Goal: Information Seeking & Learning: Check status

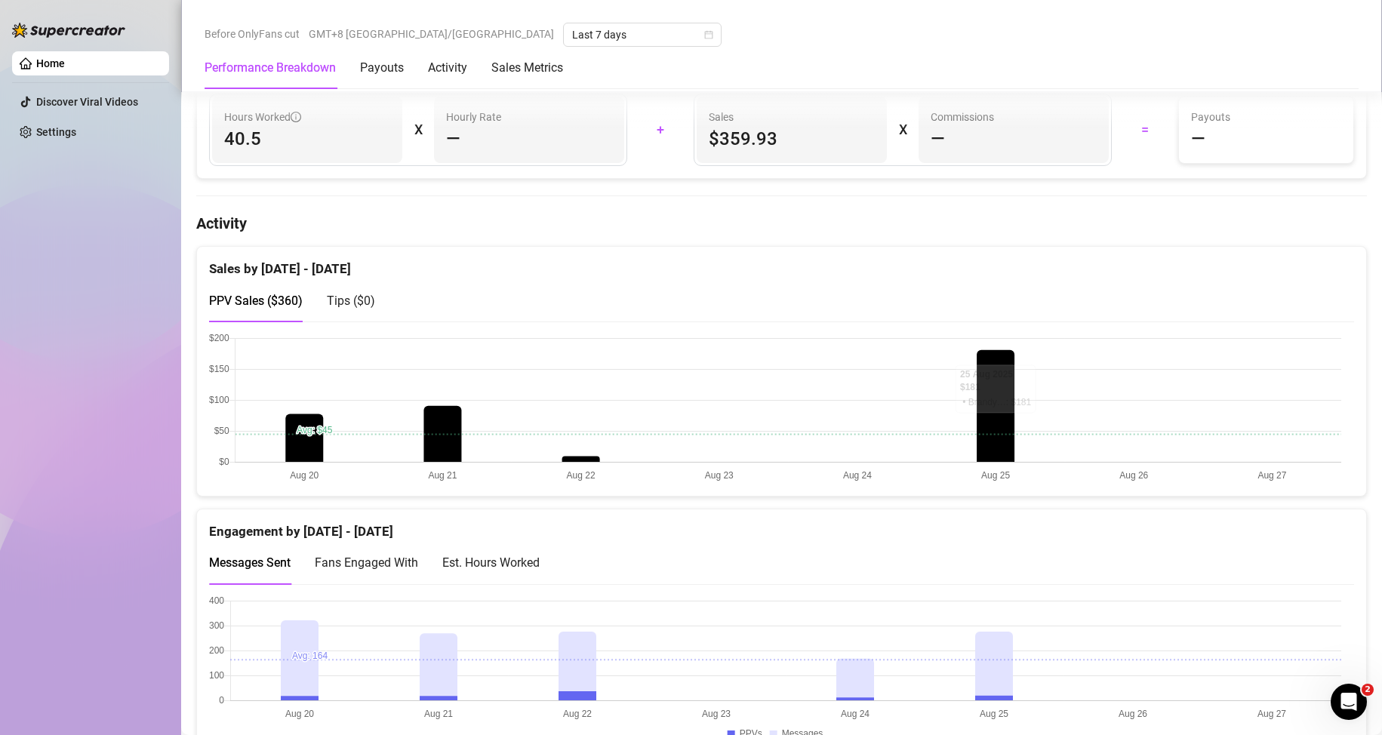
scroll to position [890, 0]
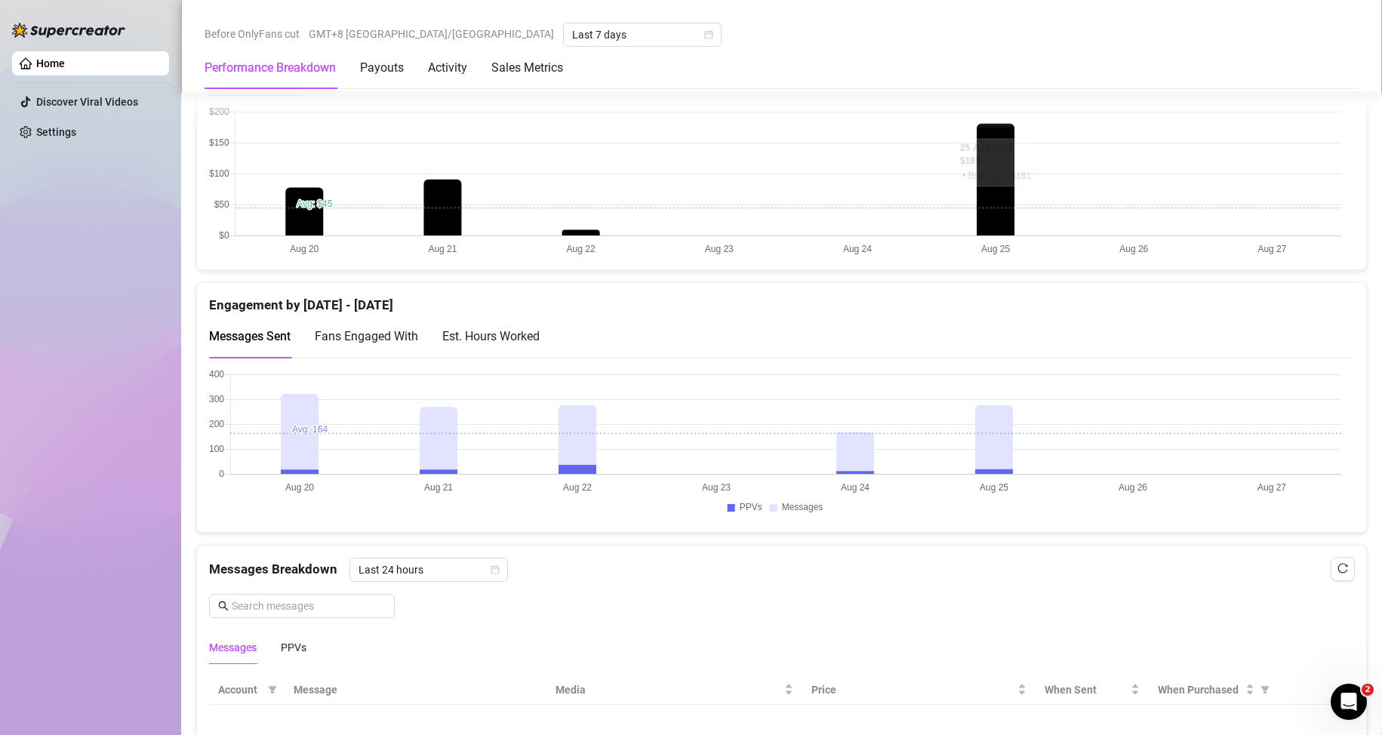
click at [598, 571] on div "Messages Breakdown Last 24 hours" at bounding box center [781, 570] width 1145 height 24
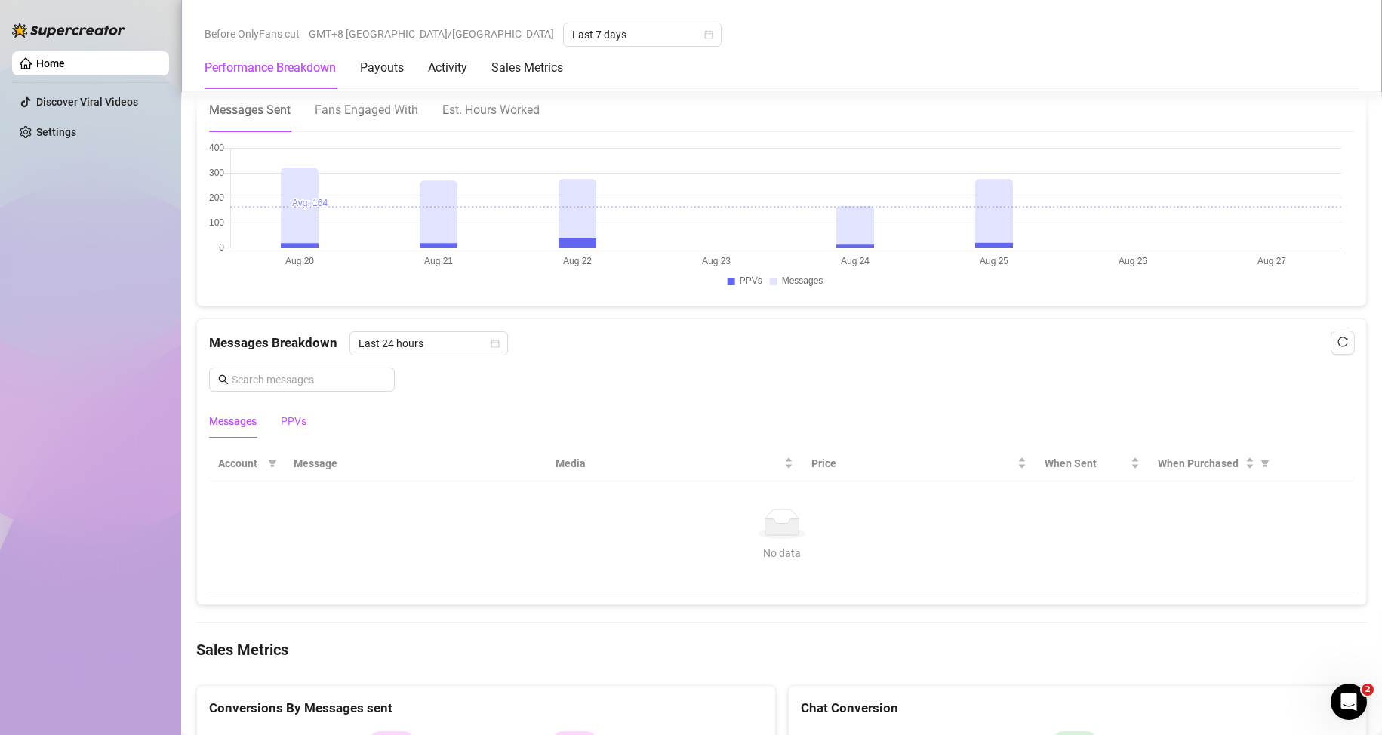
click at [288, 427] on div "PPVs" at bounding box center [294, 421] width 26 height 17
click at [421, 348] on span "Last 24 hours" at bounding box center [429, 343] width 140 height 23
click at [424, 399] on div "Last Week" at bounding box center [427, 398] width 134 height 17
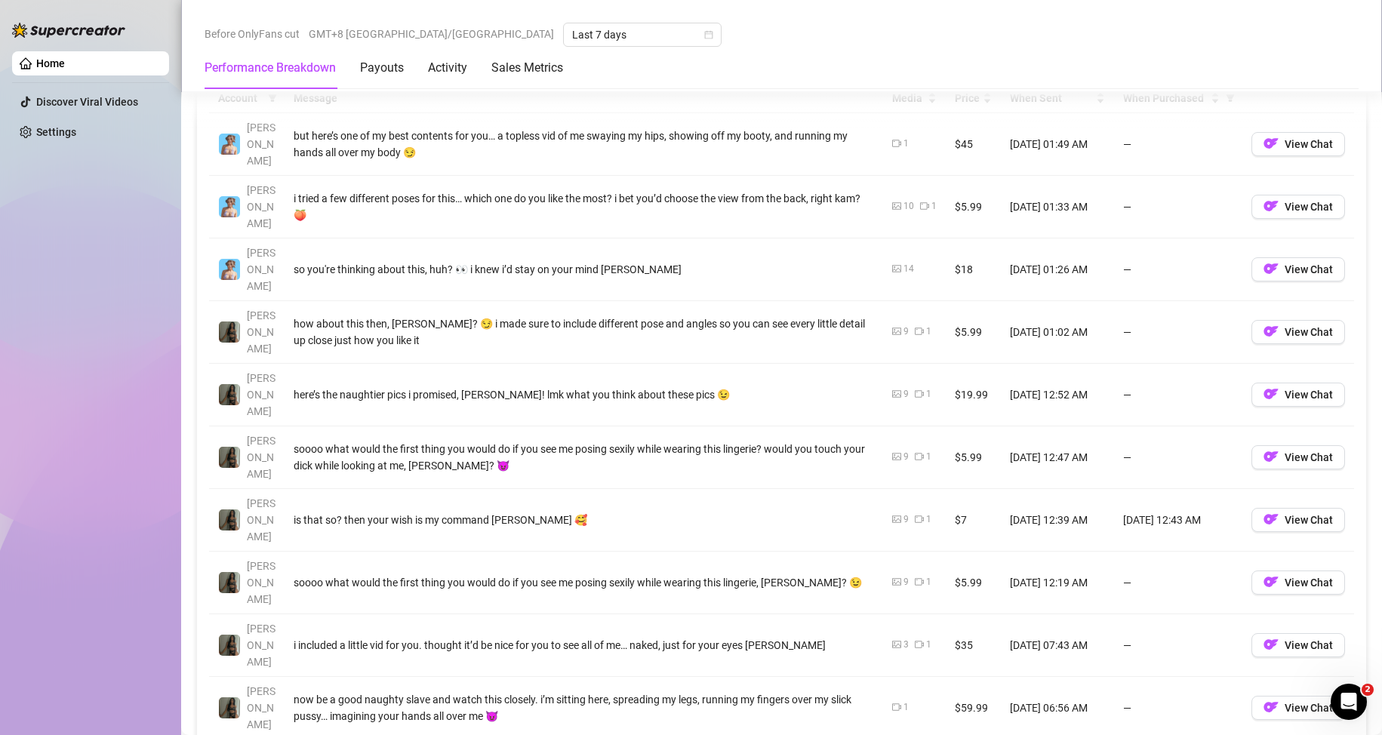
scroll to position [1494, 0]
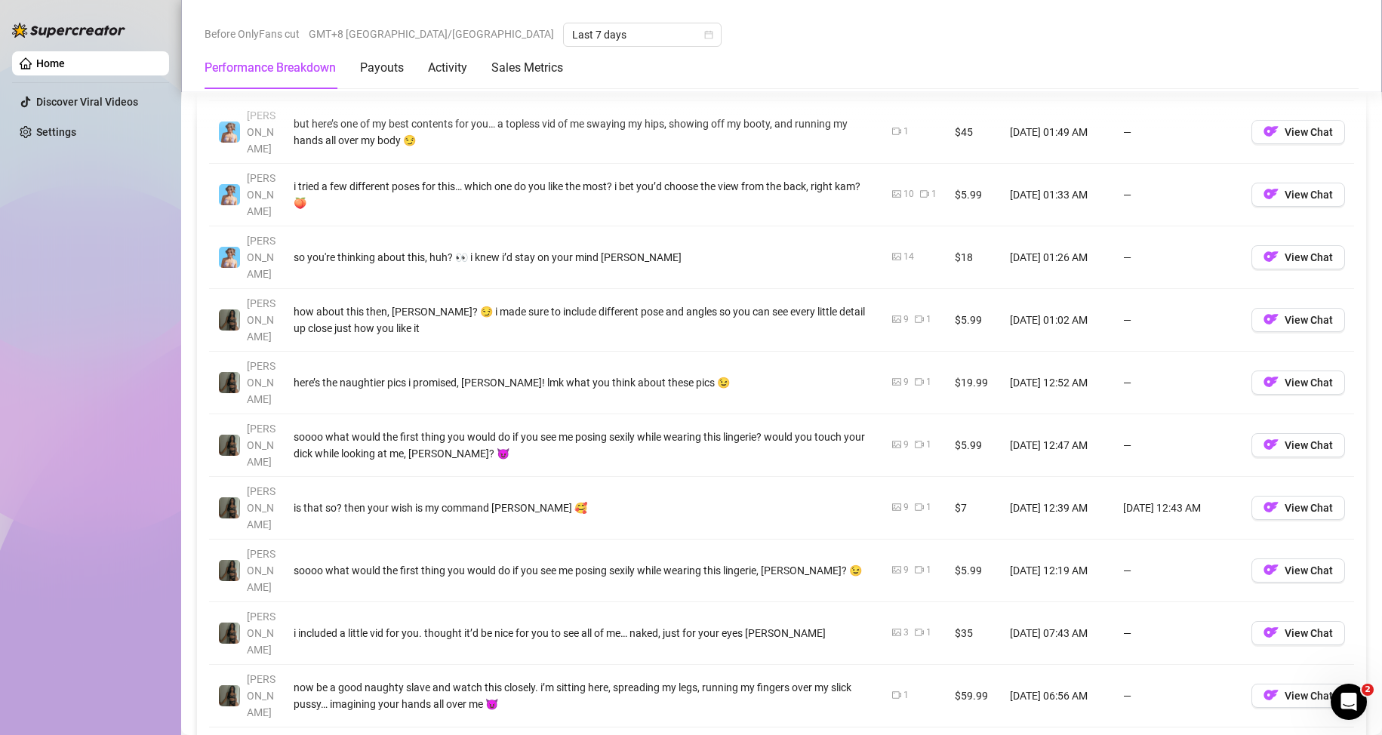
click at [658, 735] on link "3" at bounding box center [1244, 749] width 17 height 17
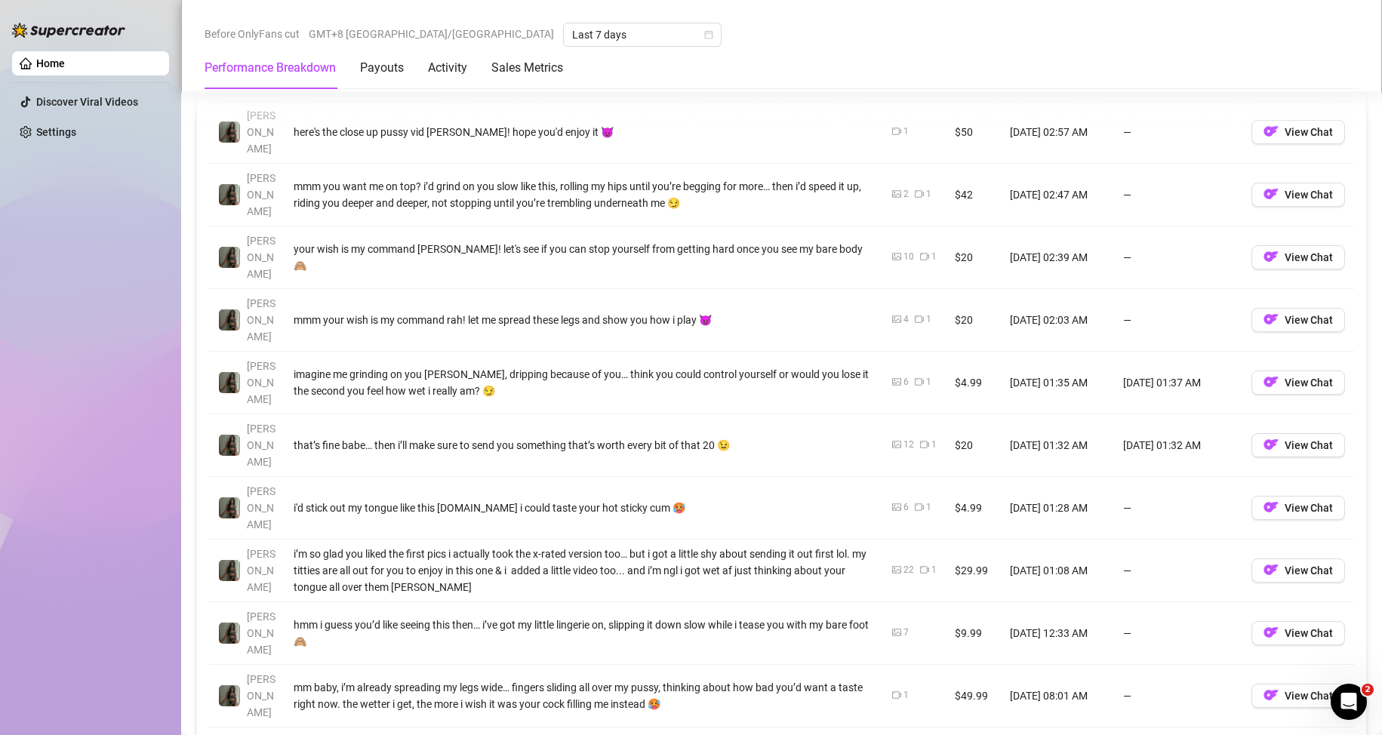
click at [658, 735] on link "4" at bounding box center [1262, 749] width 17 height 17
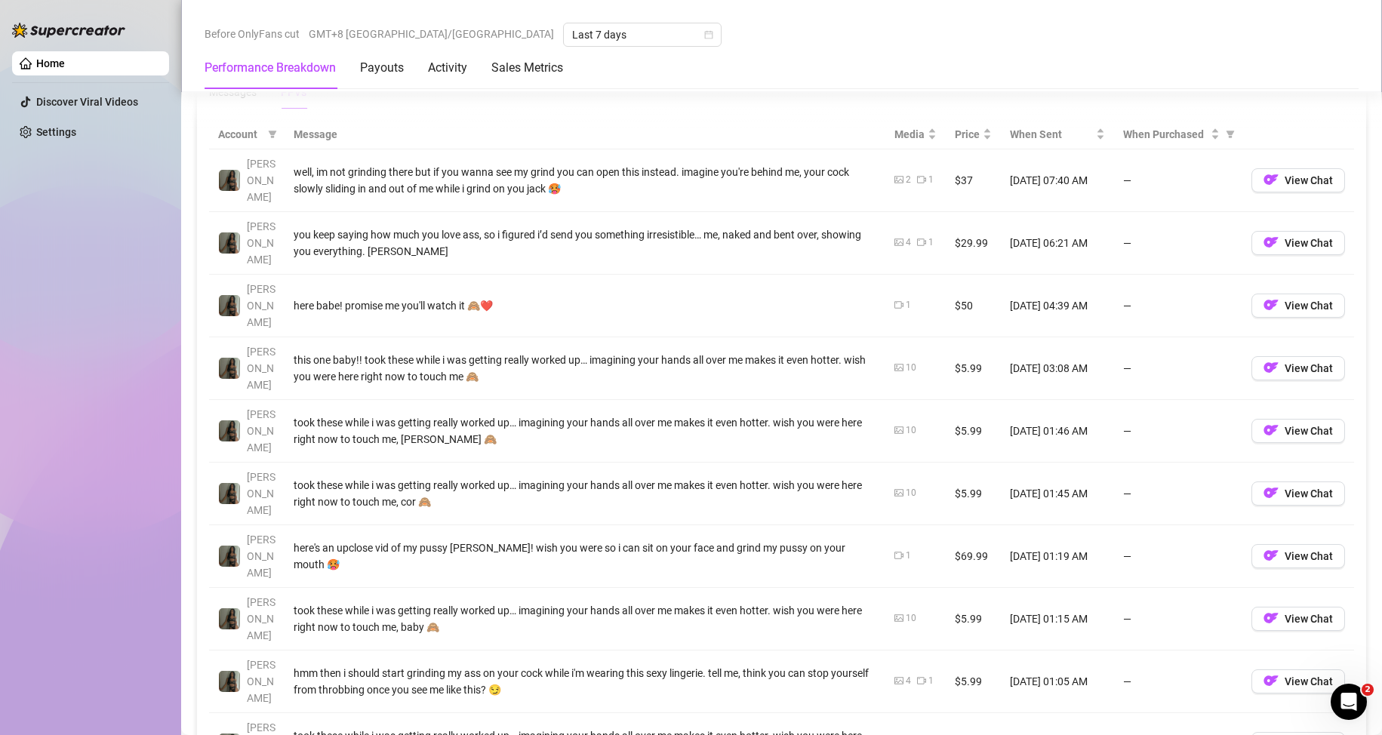
scroll to position [1419, 0]
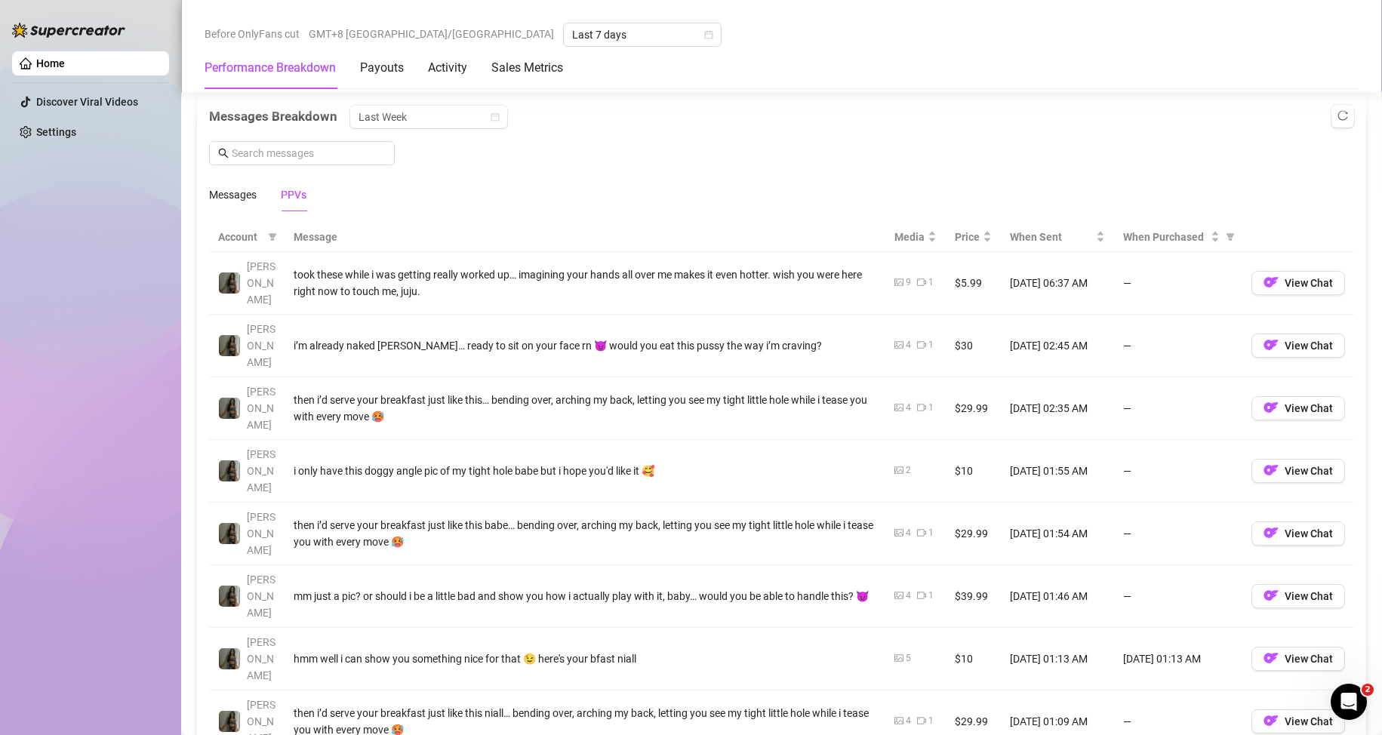
scroll to position [1494, 0]
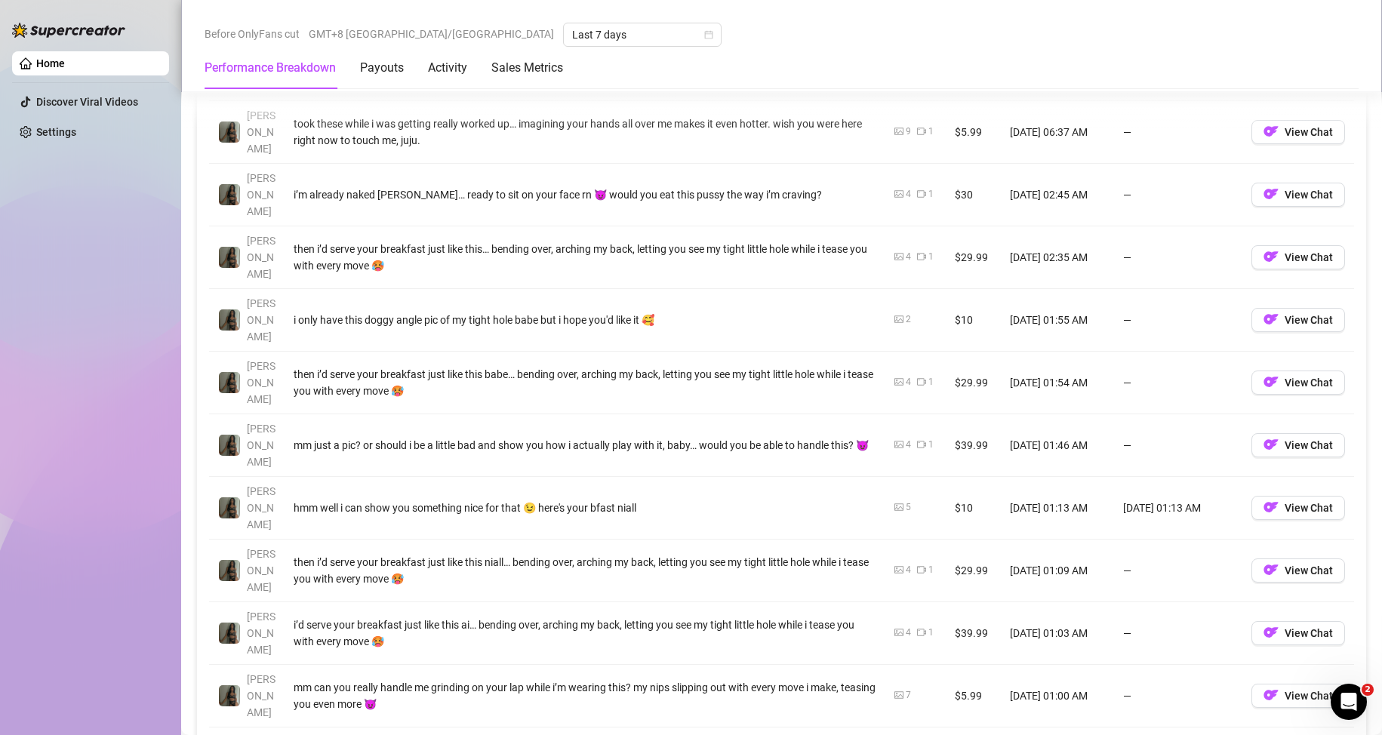
click at [658, 735] on link "7" at bounding box center [1221, 749] width 17 height 17
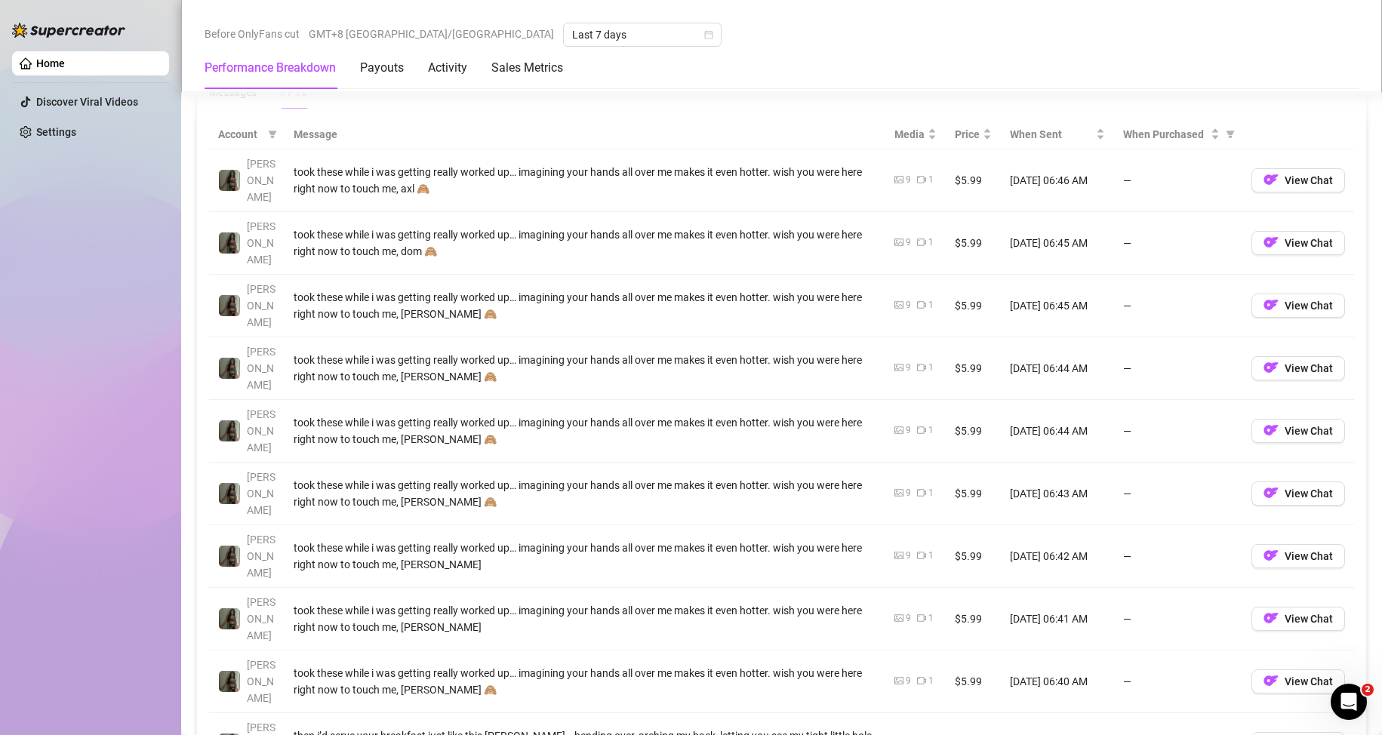
scroll to position [1419, 0]
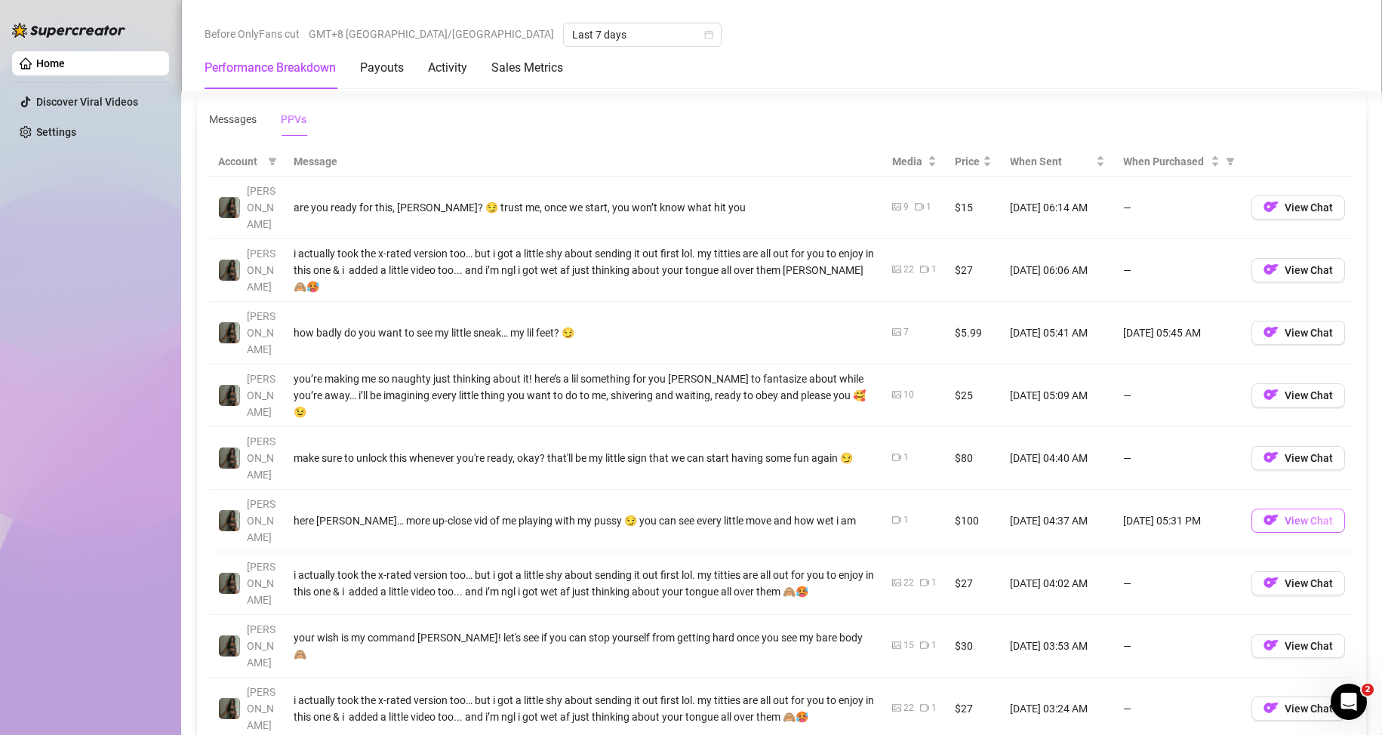
click at [658, 515] on span "View Chat" at bounding box center [1309, 521] width 48 height 12
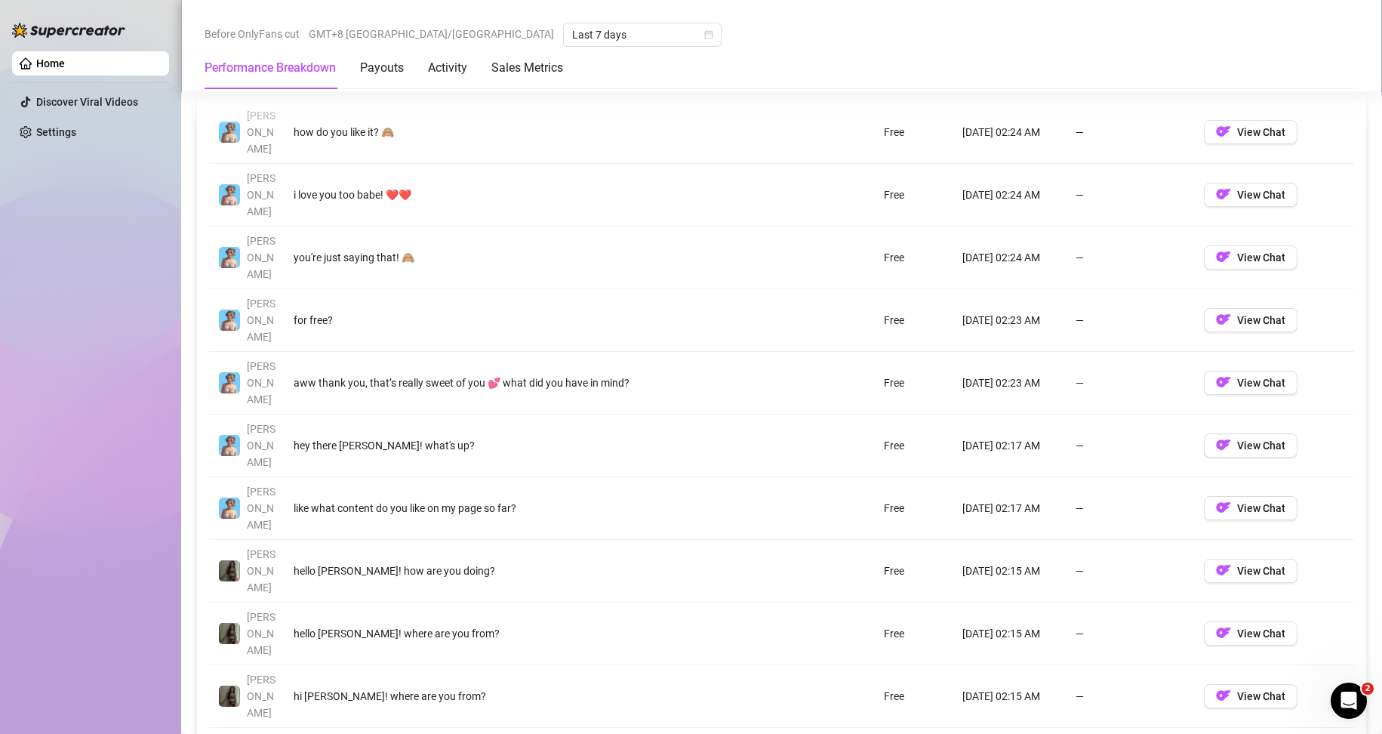
scroll to position [1419, 0]
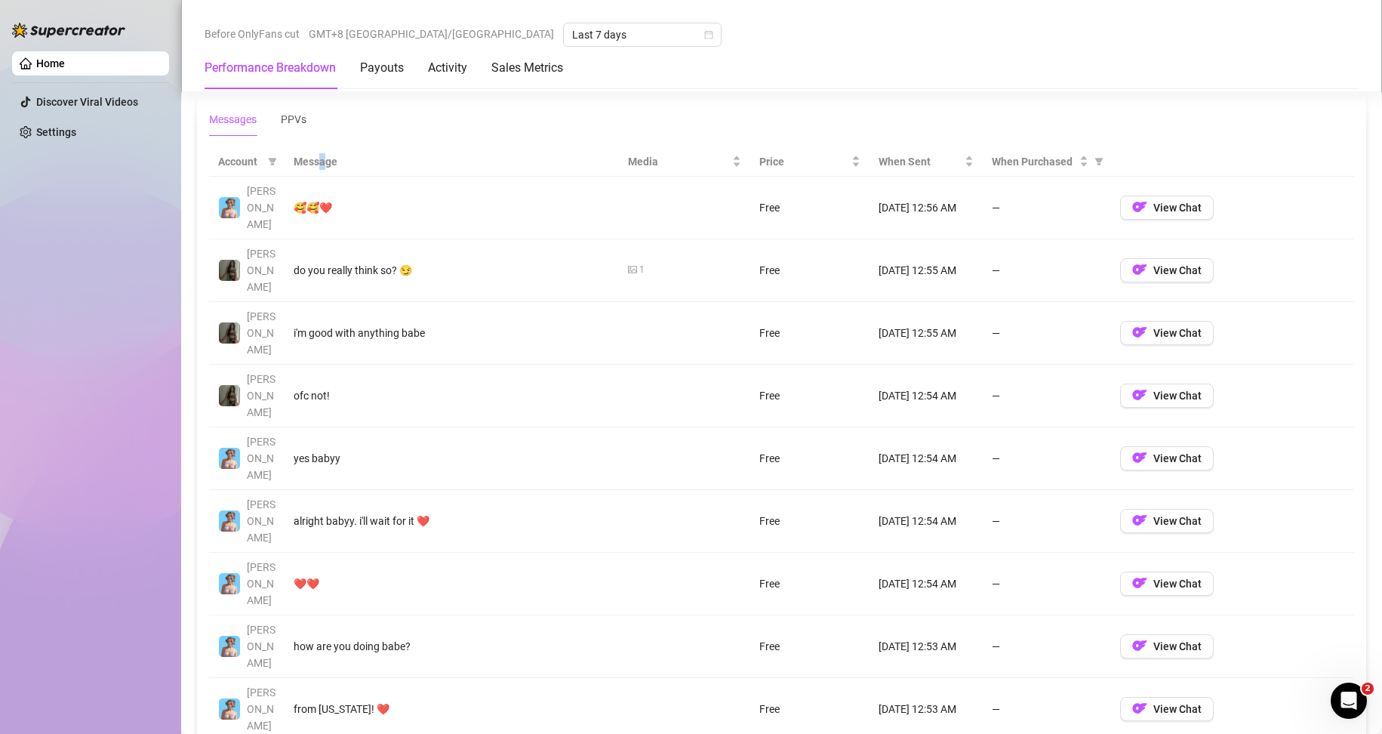
click at [322, 158] on th "Message" at bounding box center [452, 161] width 334 height 29
click at [289, 123] on div "PPVs" at bounding box center [294, 119] width 26 height 17
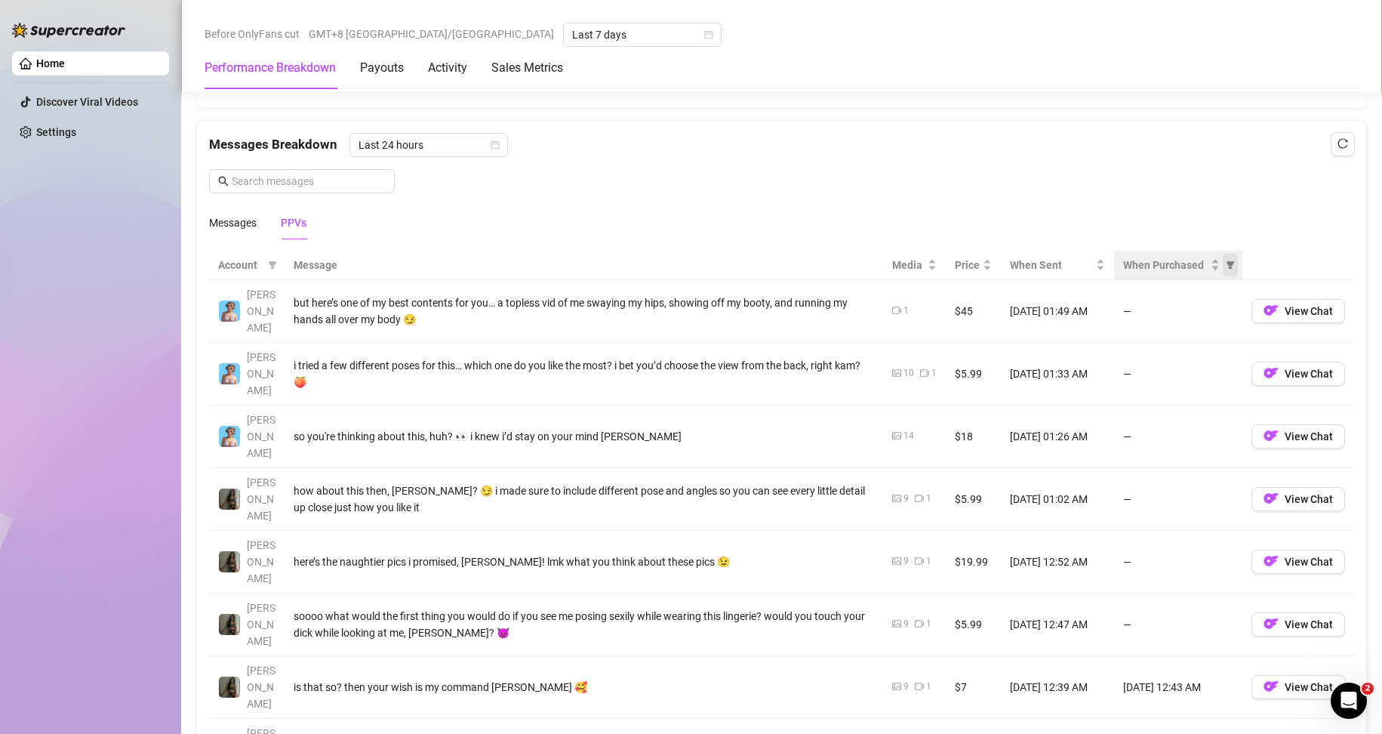
scroll to position [1268, 0]
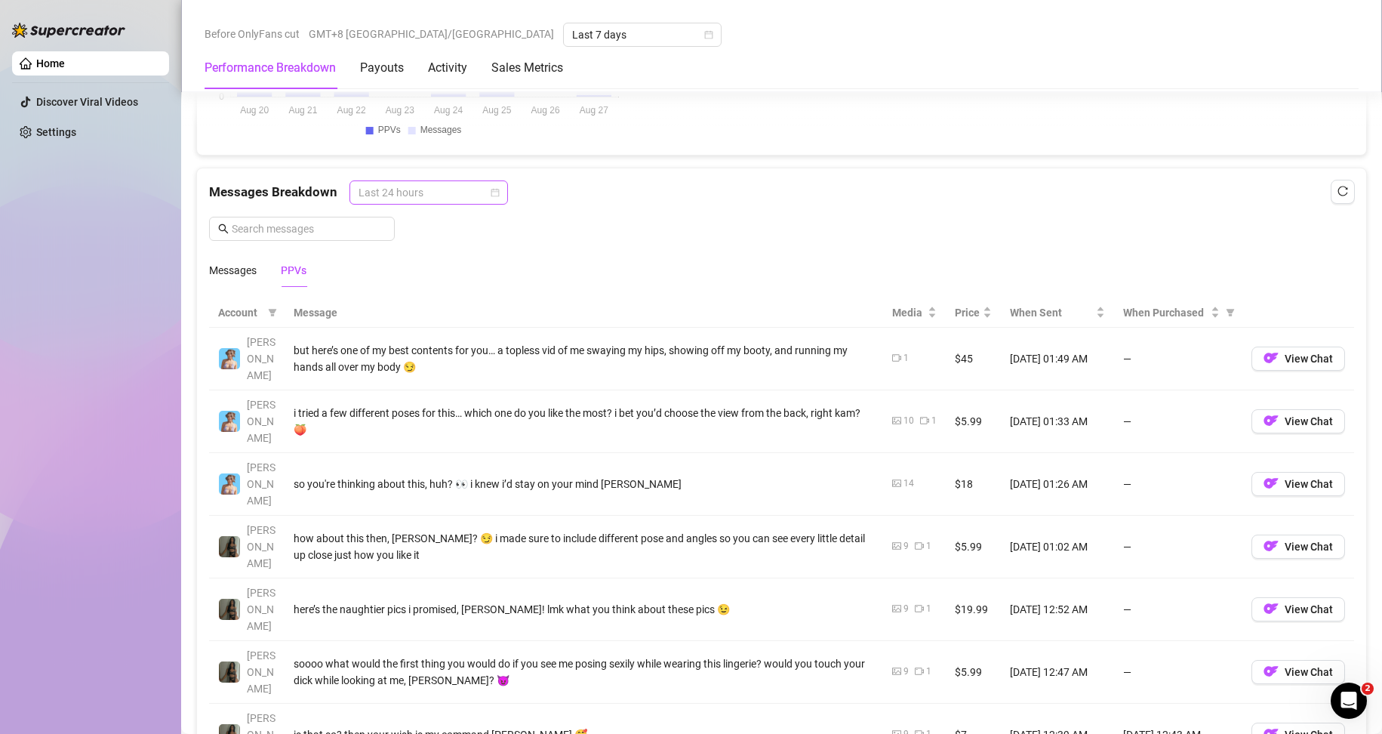
click at [459, 202] on span "Last 24 hours" at bounding box center [429, 192] width 140 height 23
click at [412, 249] on div "Last Week" at bounding box center [427, 247] width 134 height 17
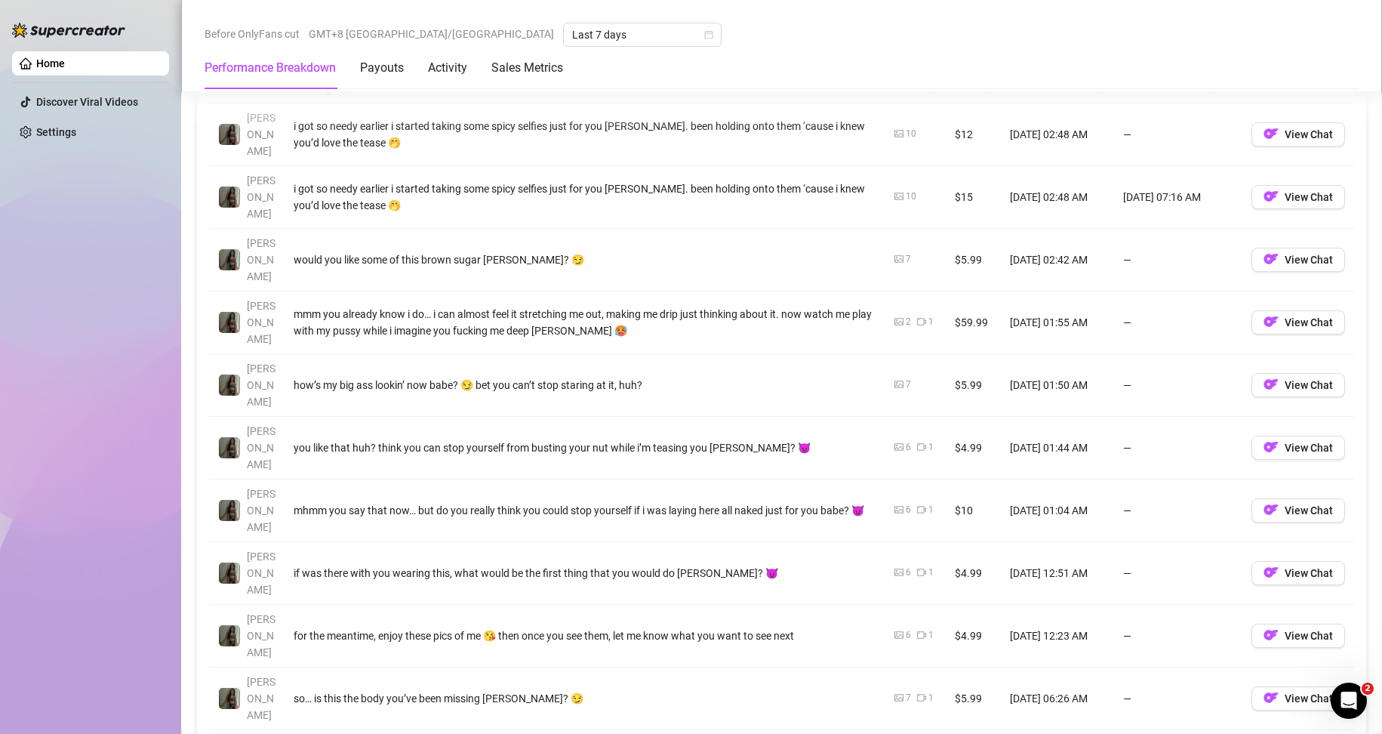
scroll to position [1494, 0]
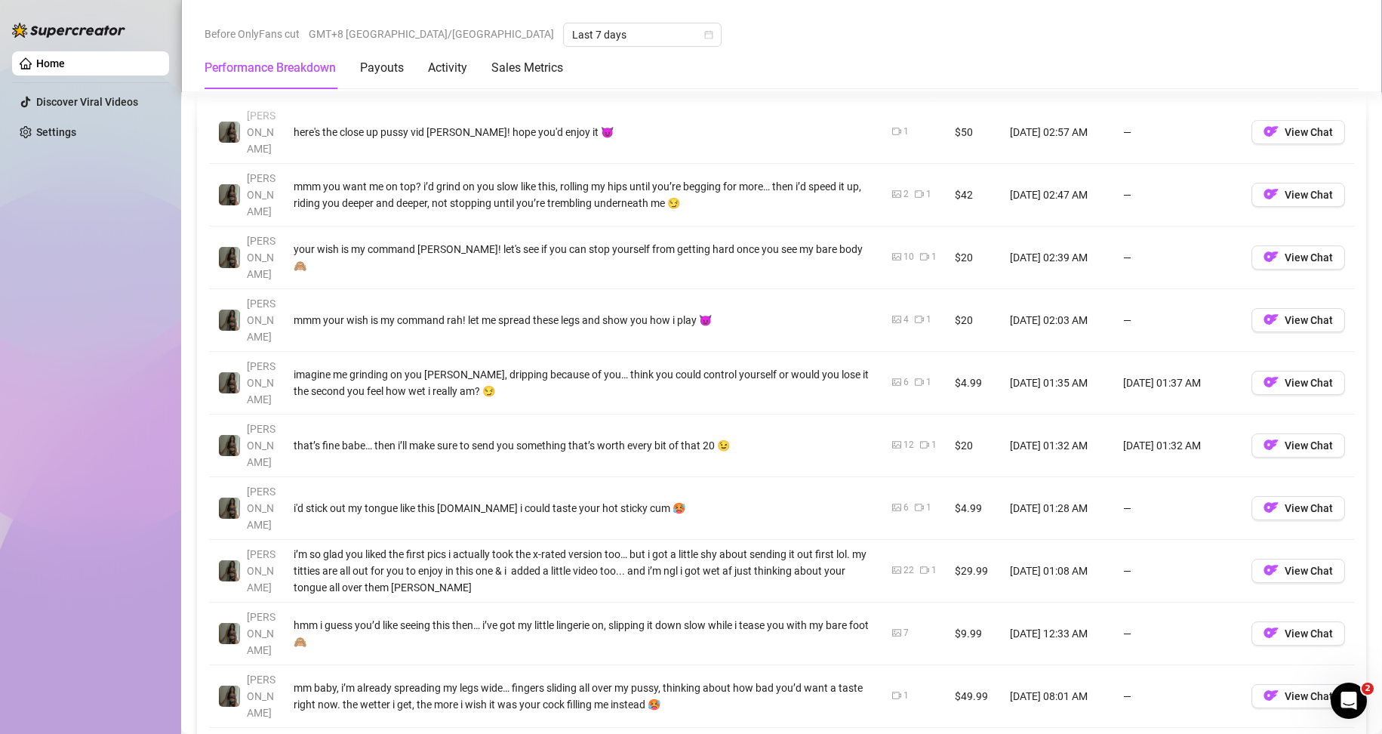
scroll to position [1419, 0]
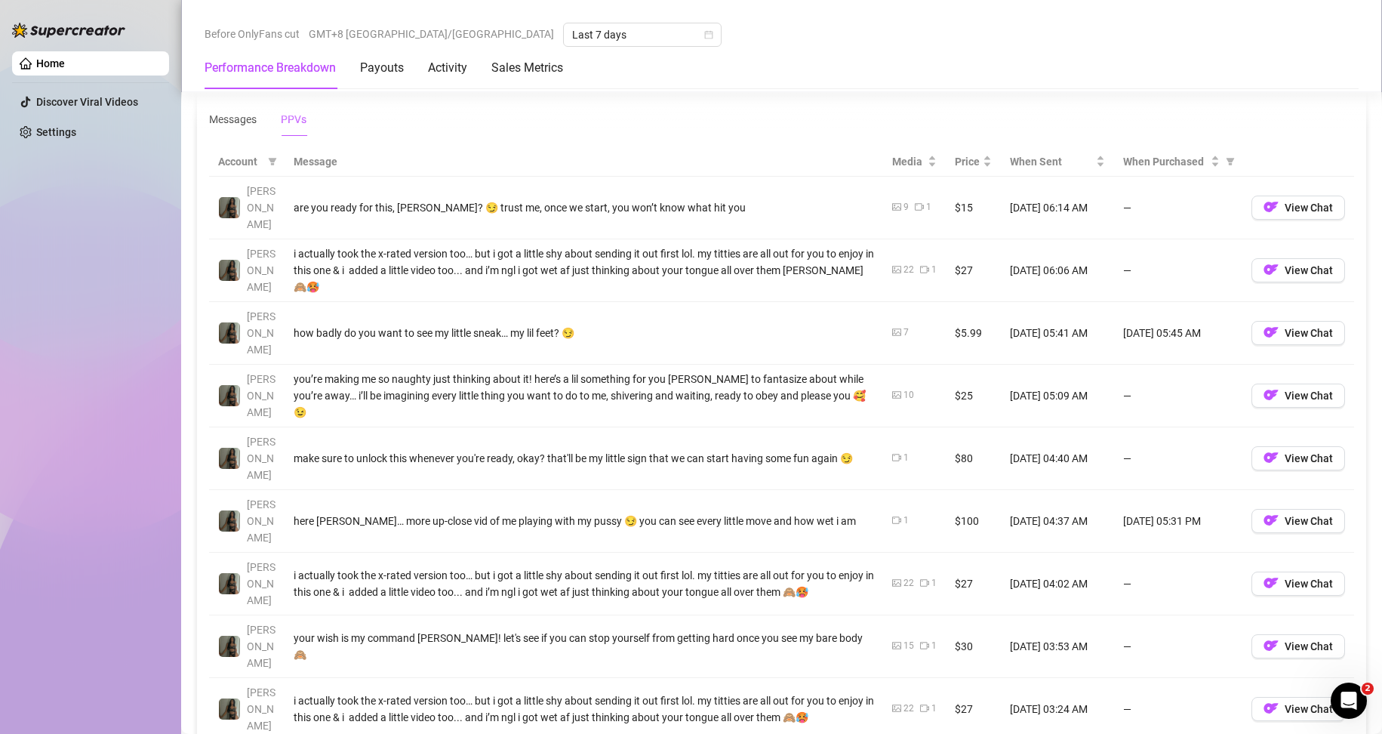
click at [658, 54] on div "Performance Breakdown Payouts Activity Sales Metrics" at bounding box center [782, 68] width 1154 height 42
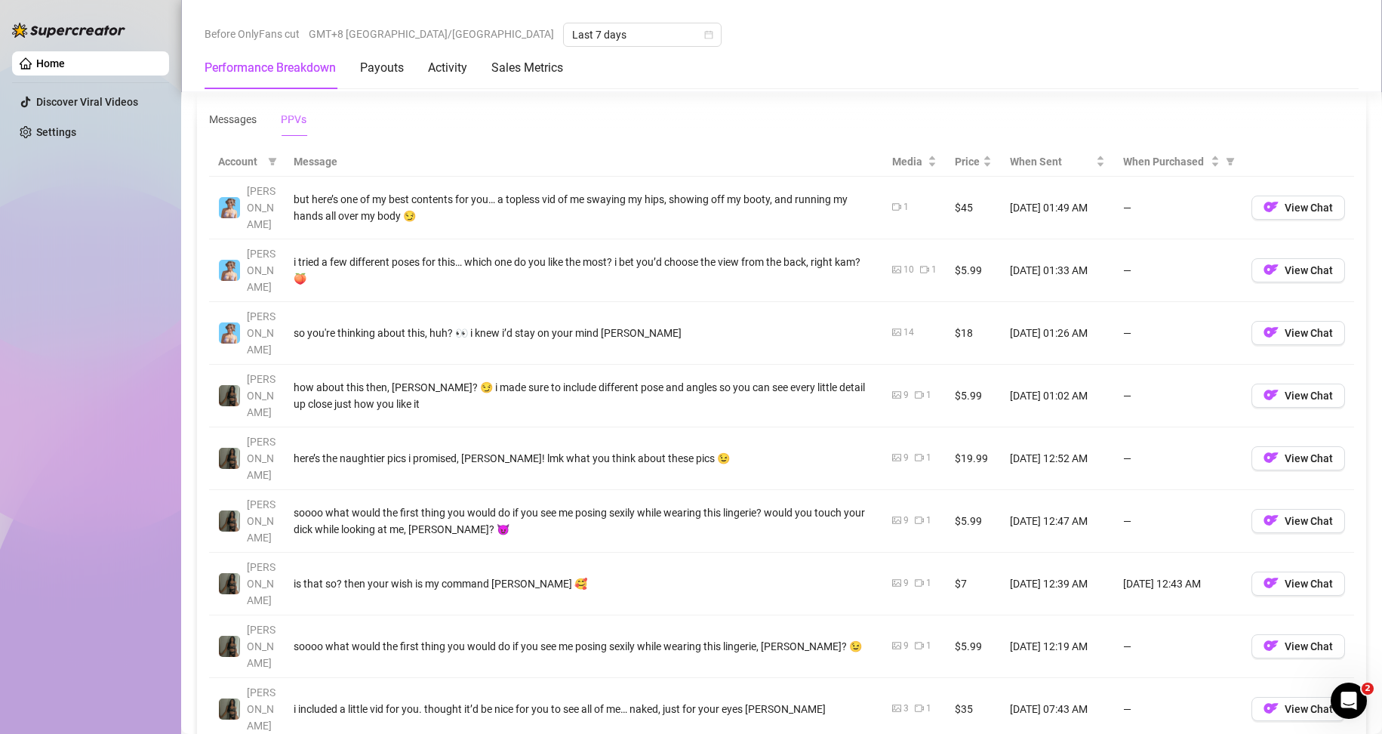
drag, startPoint x: 781, startPoint y: 88, endPoint x: 738, endPoint y: 88, distance: 43.0
click at [658, 88] on div "Performance Breakdown Payouts Activity Sales Metrics" at bounding box center [782, 68] width 1154 height 42
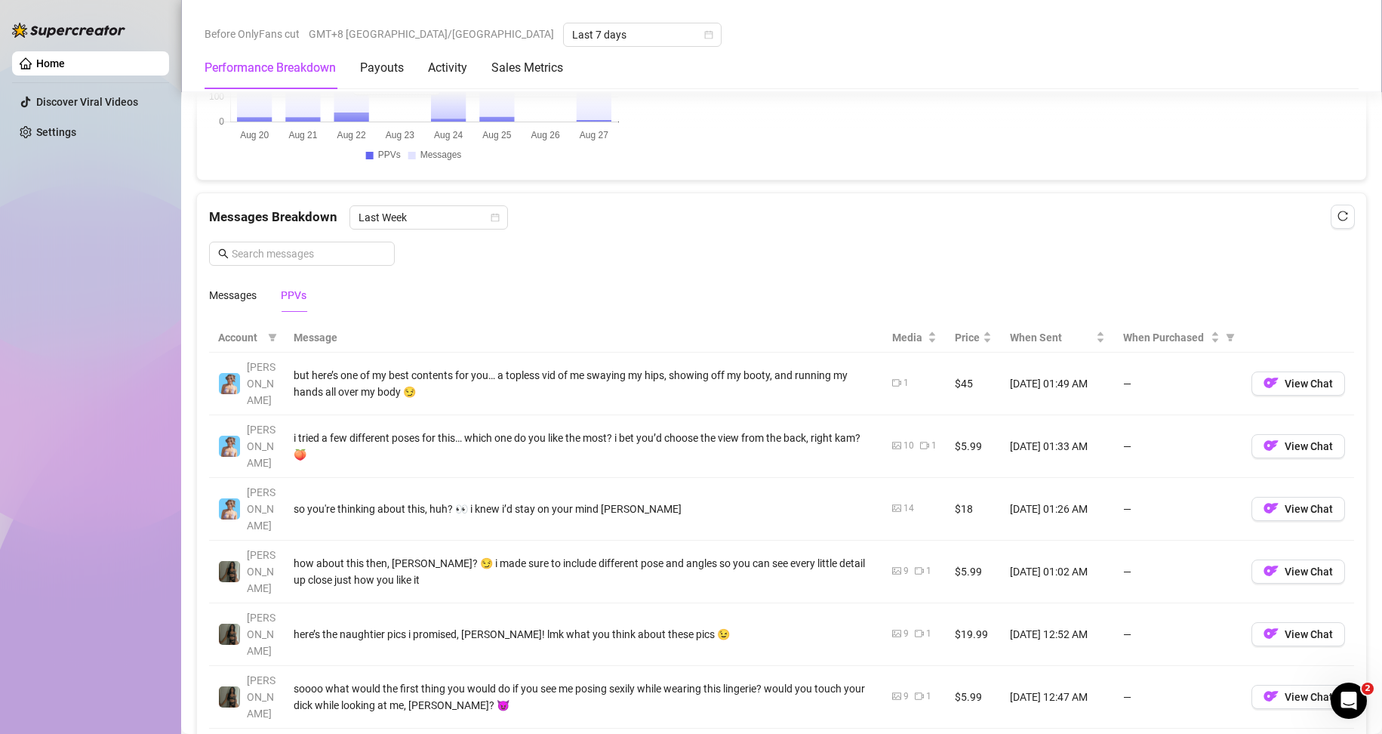
scroll to position [1041, 0]
